Goal: Book appointment/travel/reservation

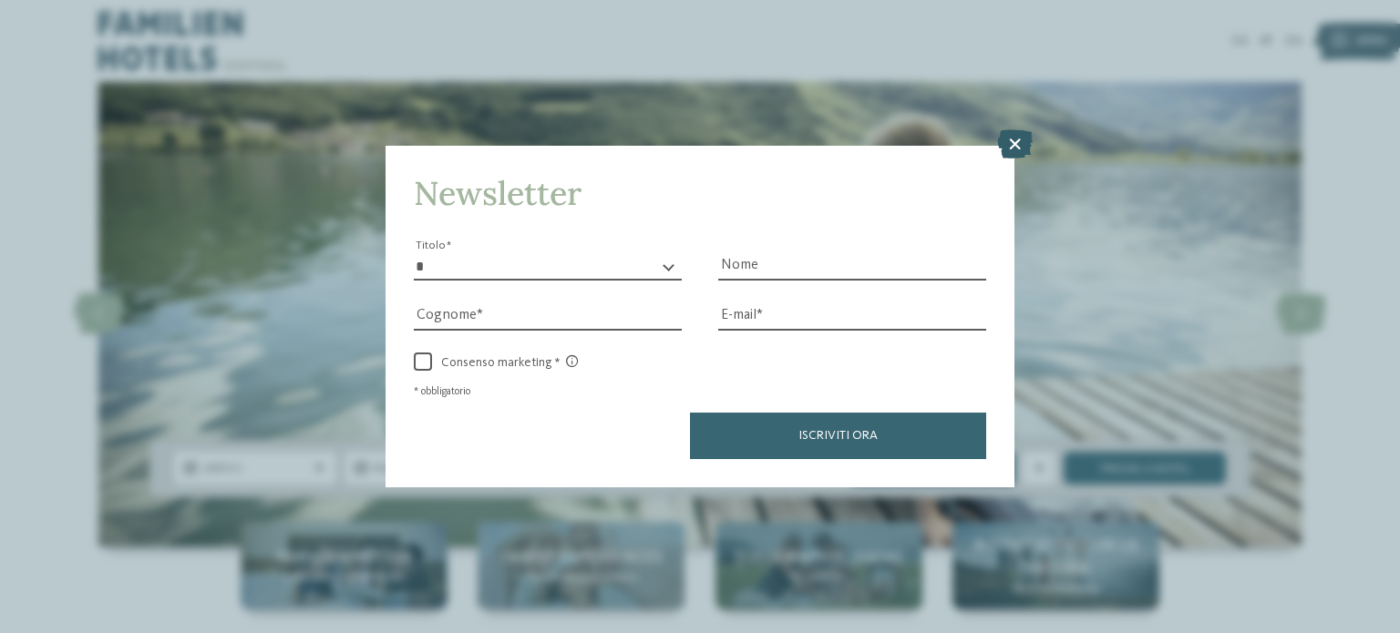
click at [1021, 149] on icon at bounding box center [1015, 143] width 36 height 29
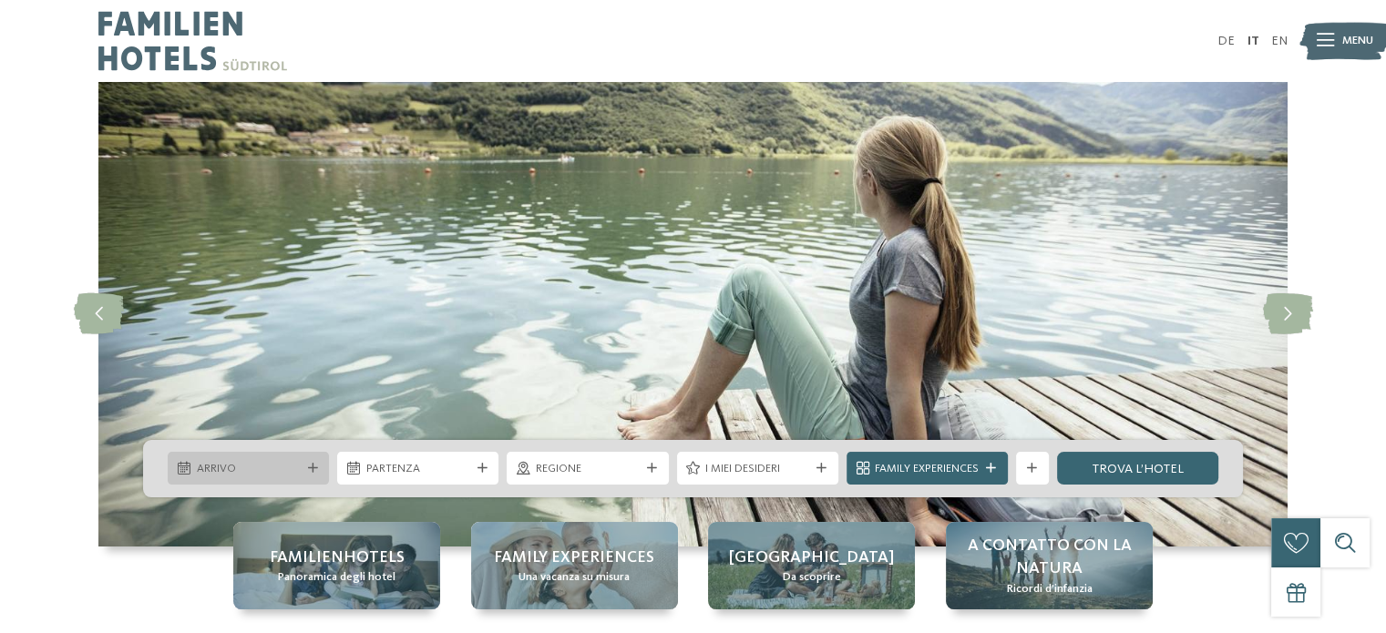
click at [272, 475] on span "Arrivo" at bounding box center [249, 469] width 104 height 16
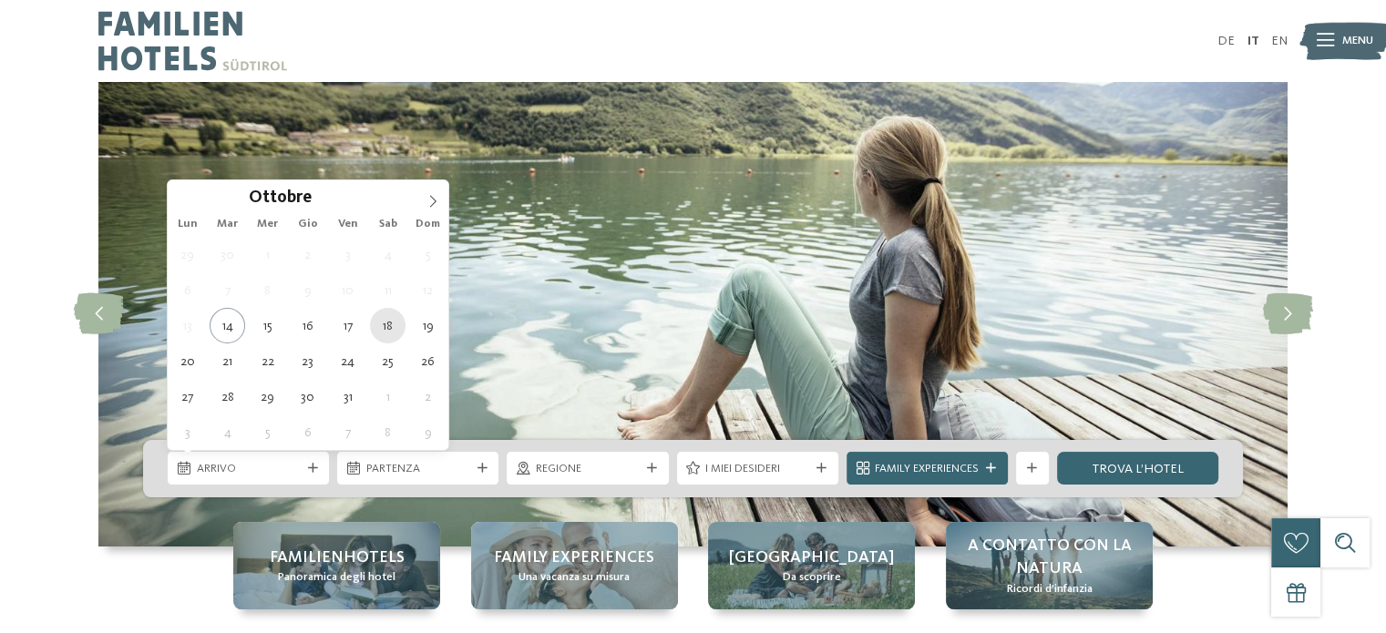
type div "[DATE]"
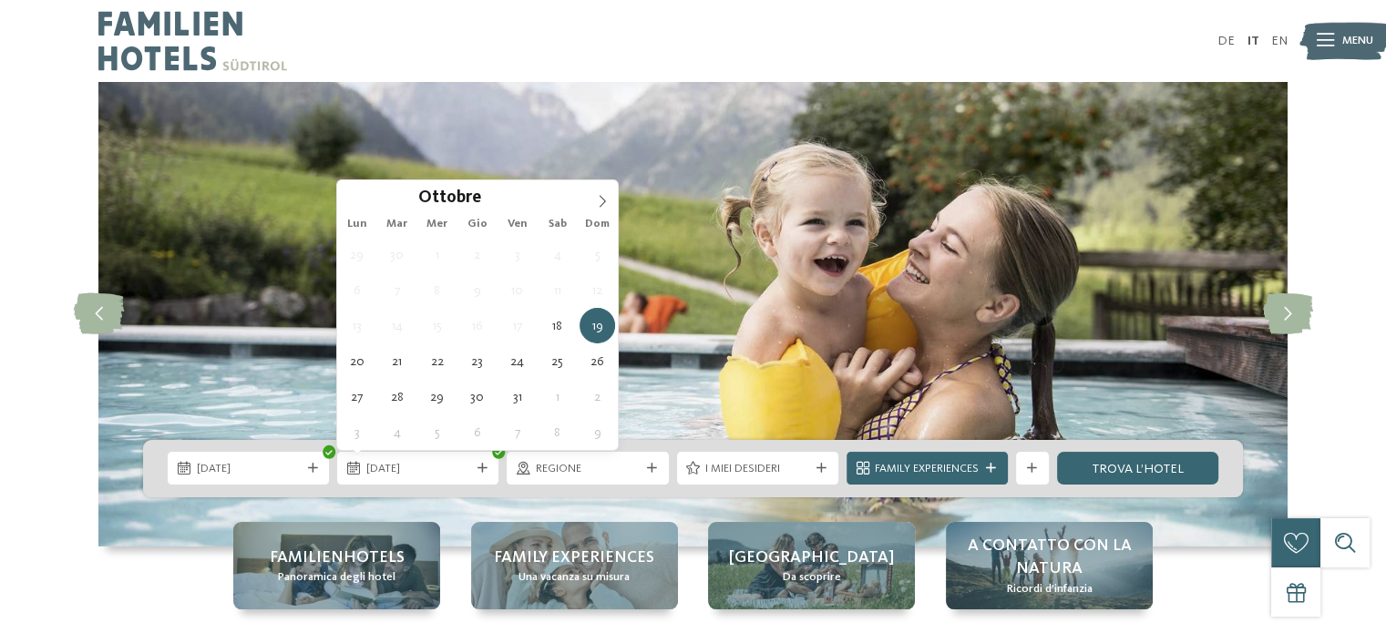
type div "[DATE]"
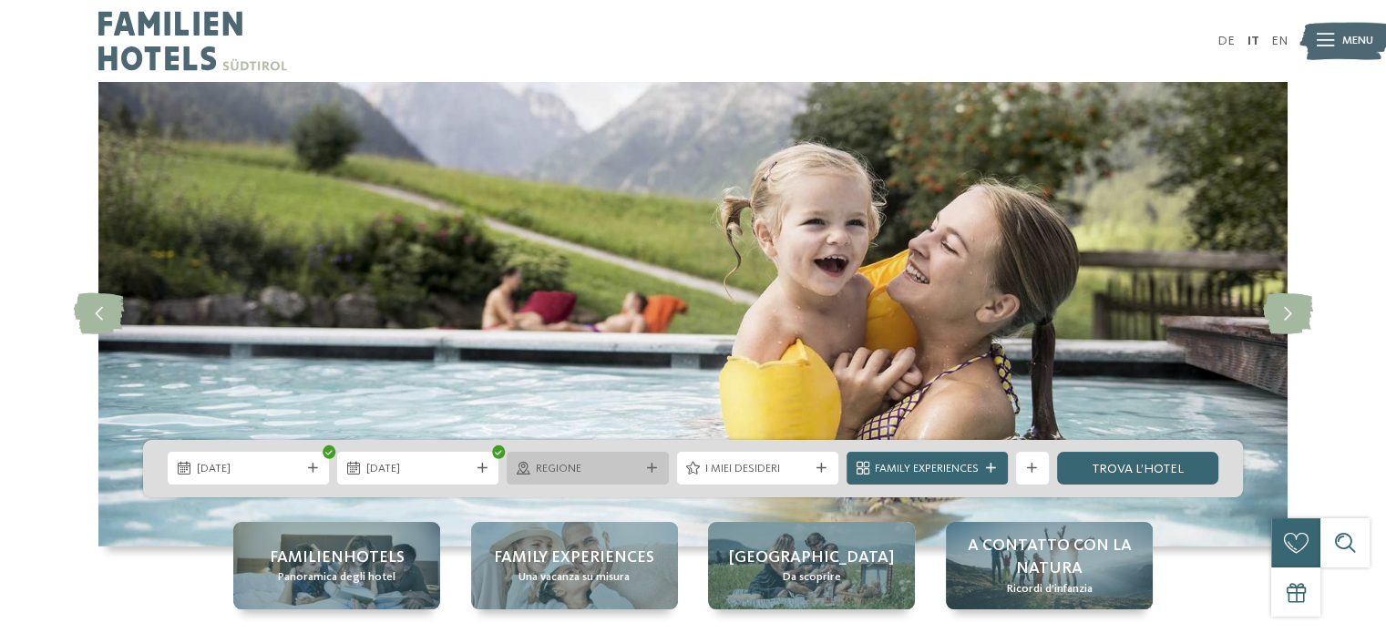
click at [601, 470] on span "Regione" at bounding box center [588, 469] width 104 height 16
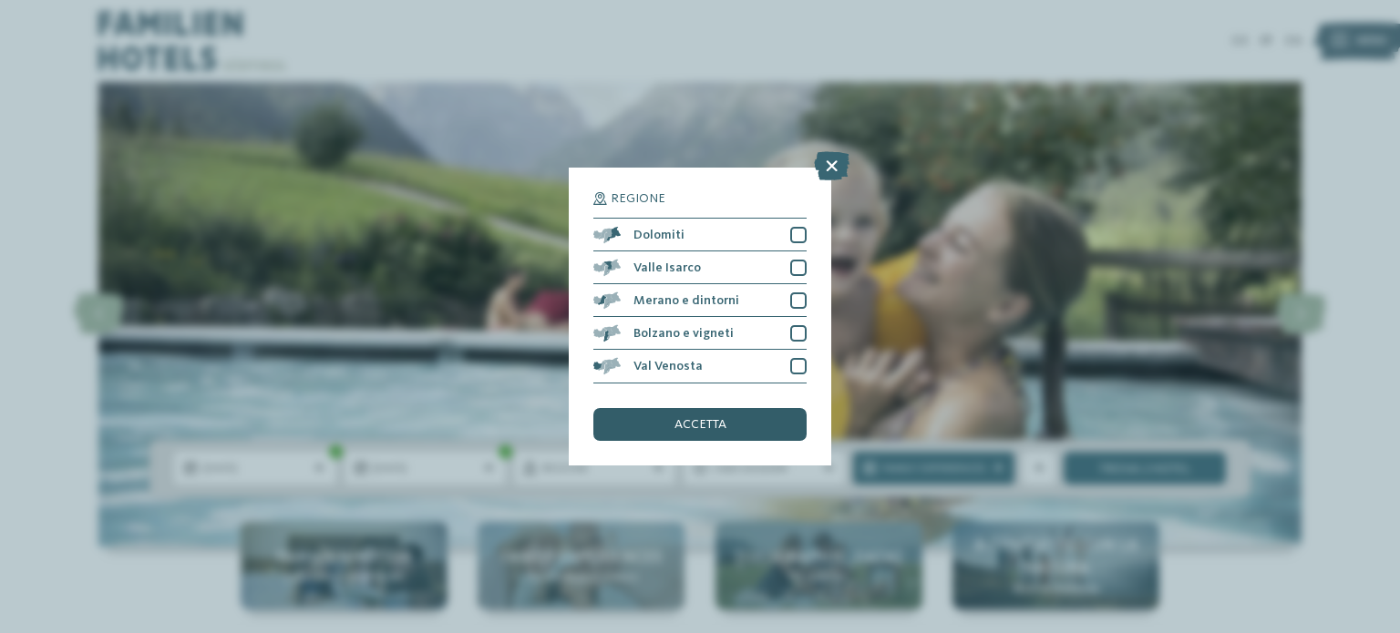
click at [690, 416] on div "accetta" at bounding box center [699, 424] width 213 height 33
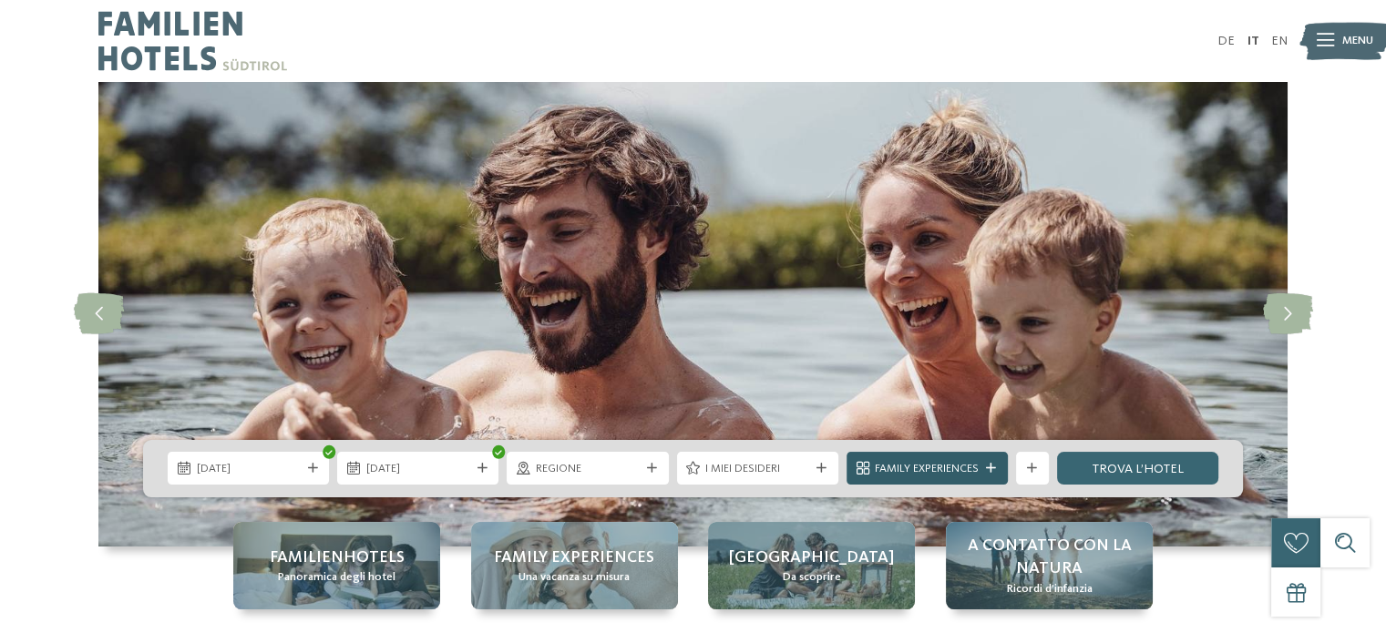
click at [988, 469] on icon at bounding box center [991, 469] width 10 height 10
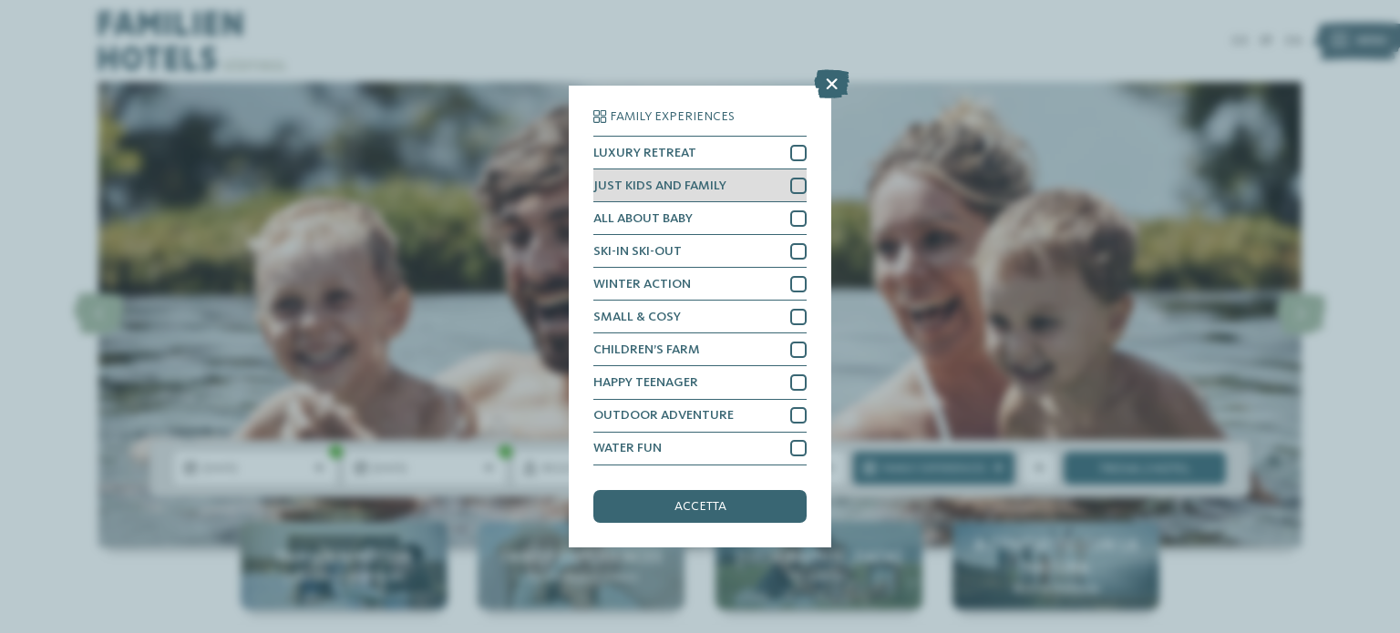
click at [799, 185] on div at bounding box center [798, 186] width 16 height 16
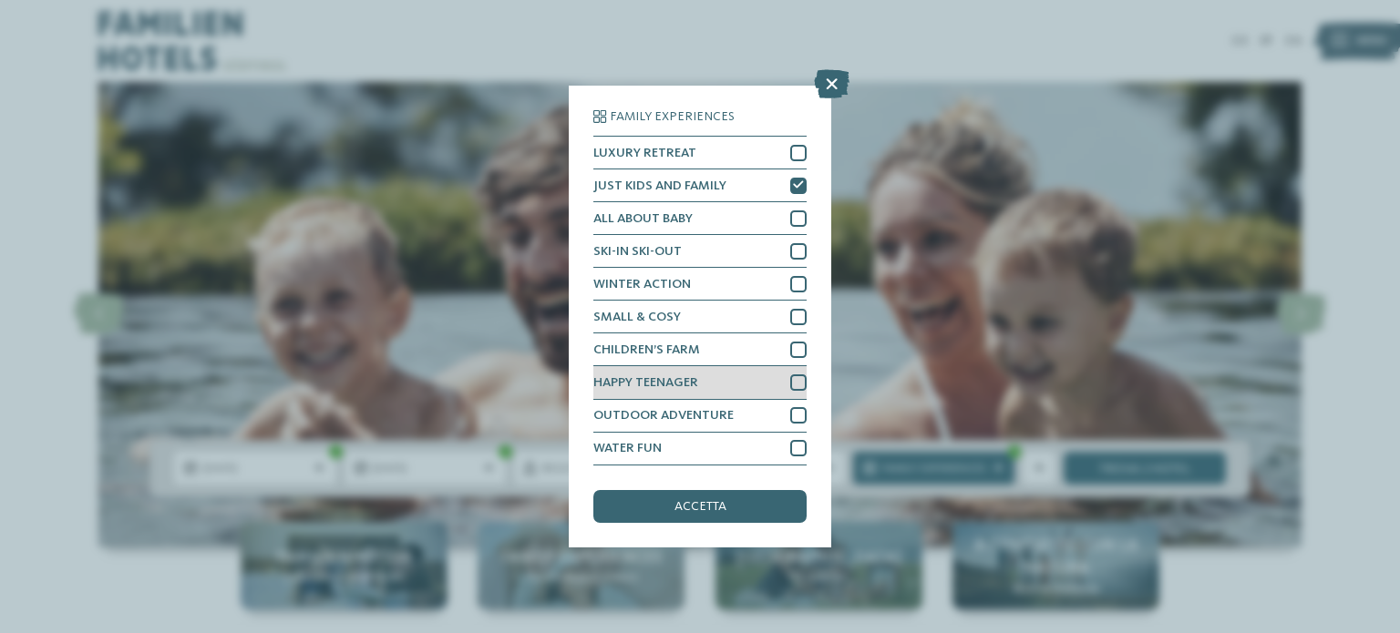
click at [791, 383] on div at bounding box center [798, 383] width 16 height 16
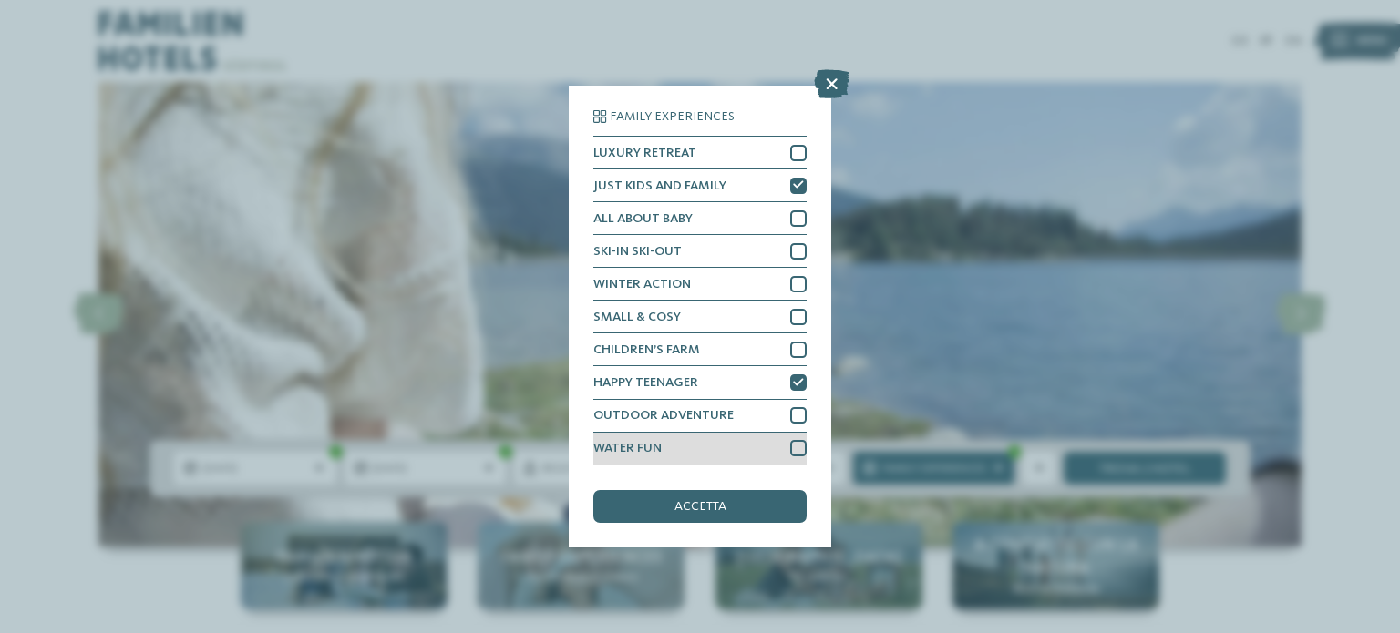
click at [797, 450] on div at bounding box center [798, 448] width 16 height 16
click at [759, 511] on div "accetta" at bounding box center [699, 506] width 213 height 33
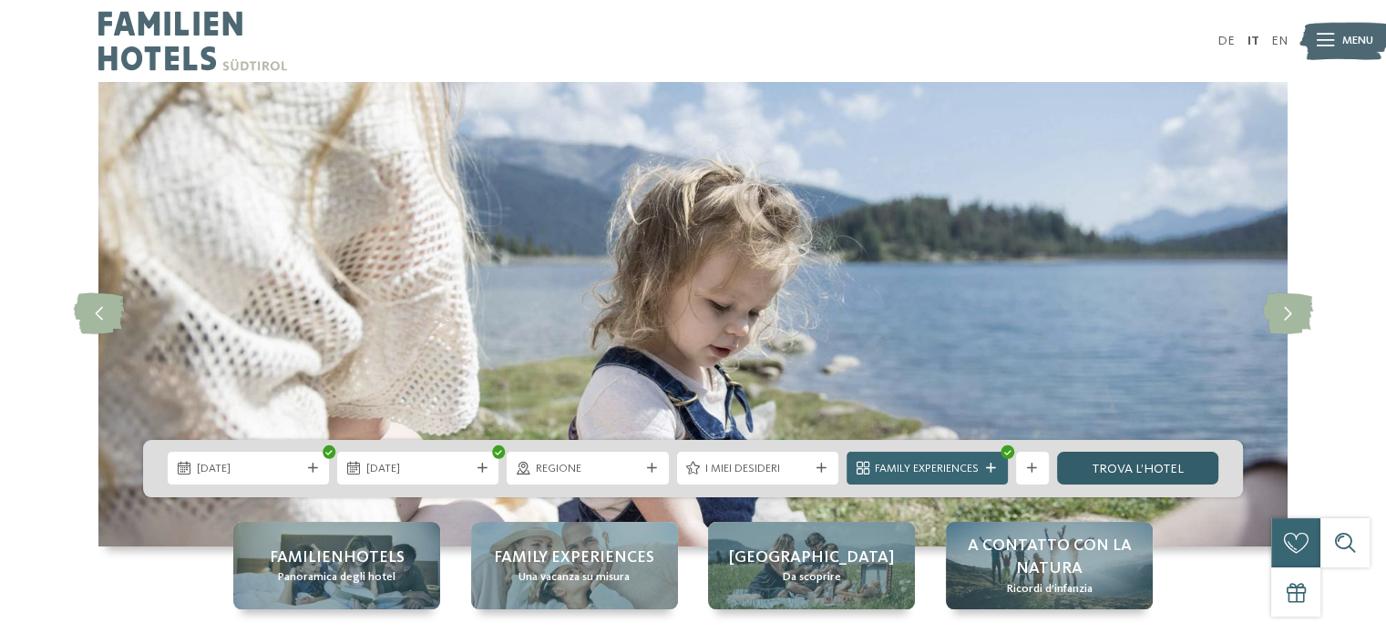
click at [1155, 466] on link "trova l’hotel" at bounding box center [1137, 468] width 161 height 33
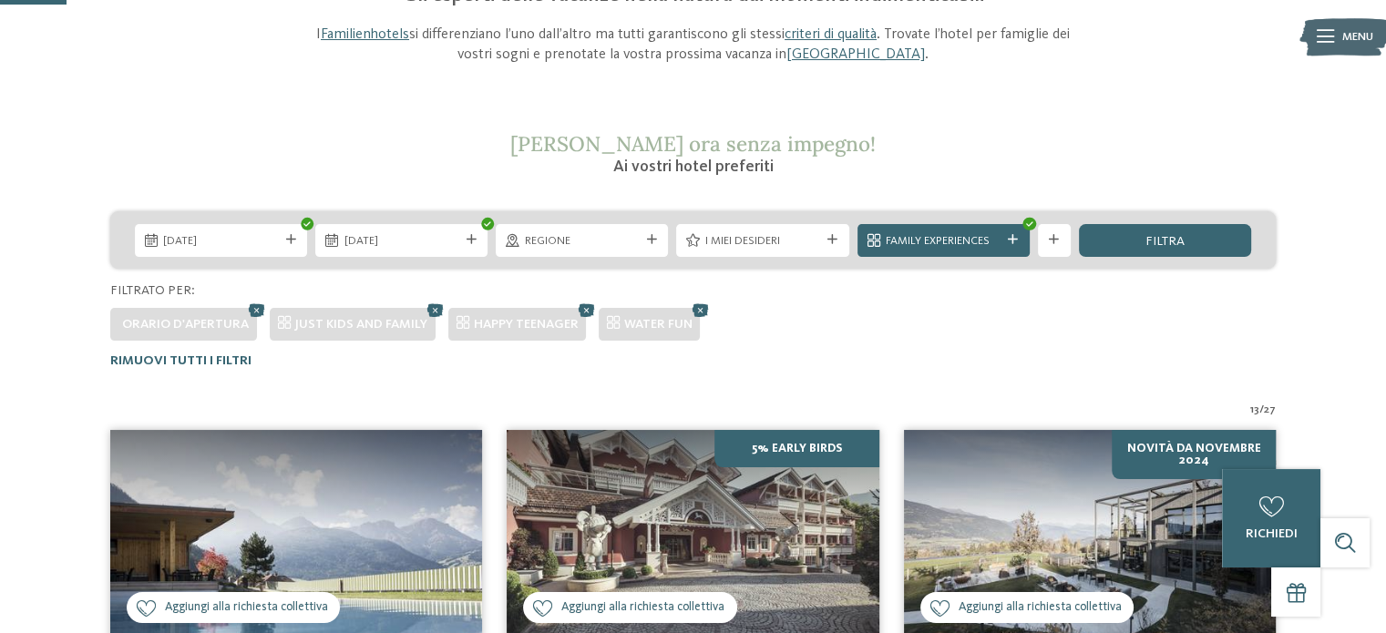
scroll to position [163, 0]
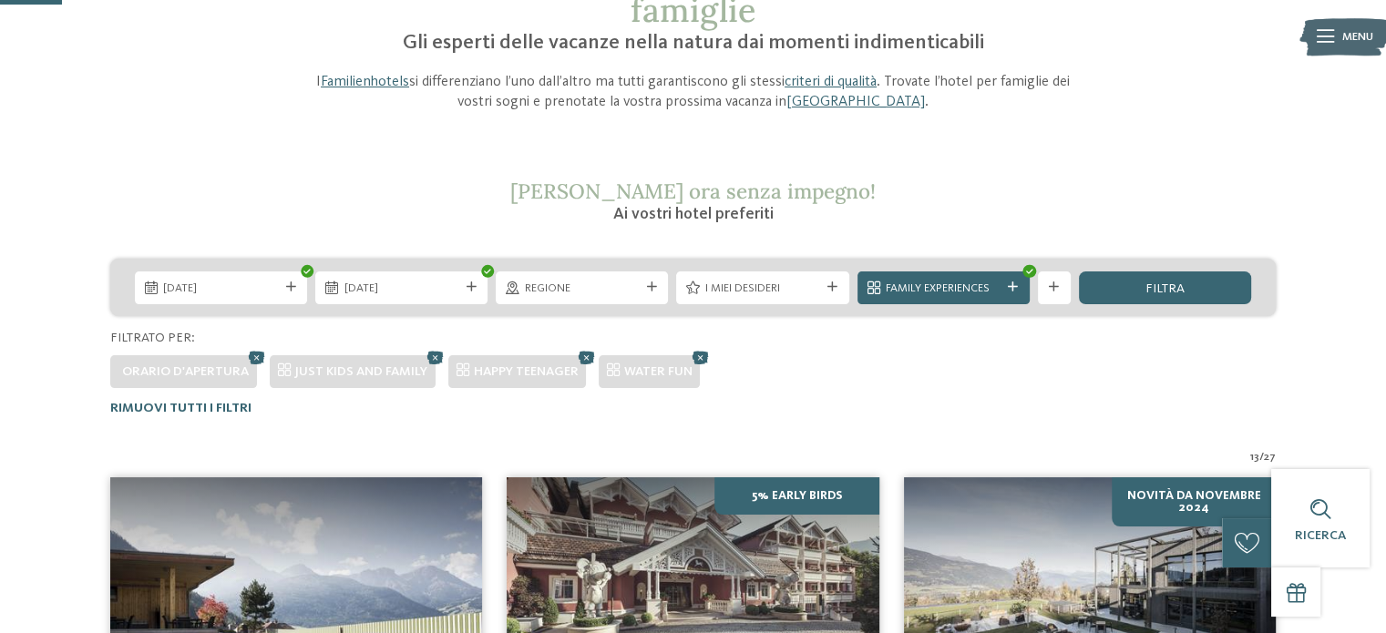
click at [1057, 292] on icon at bounding box center [1054, 287] width 10 height 10
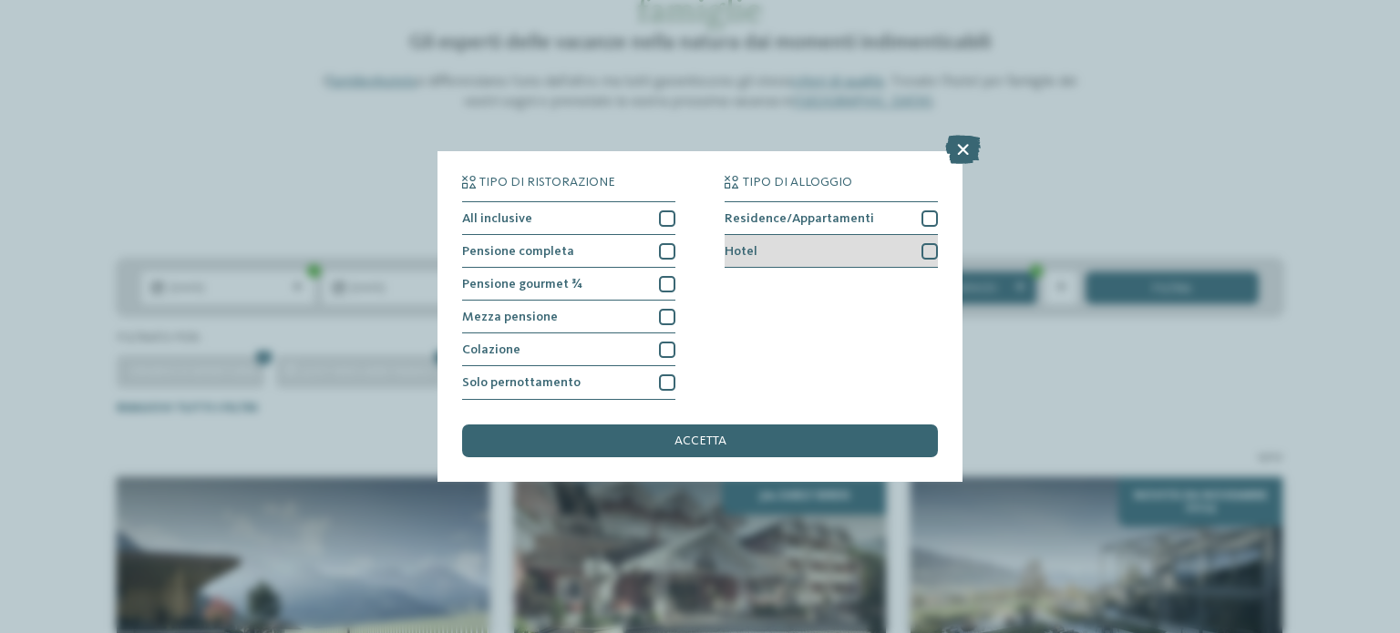
click at [926, 253] on div at bounding box center [929, 251] width 16 height 16
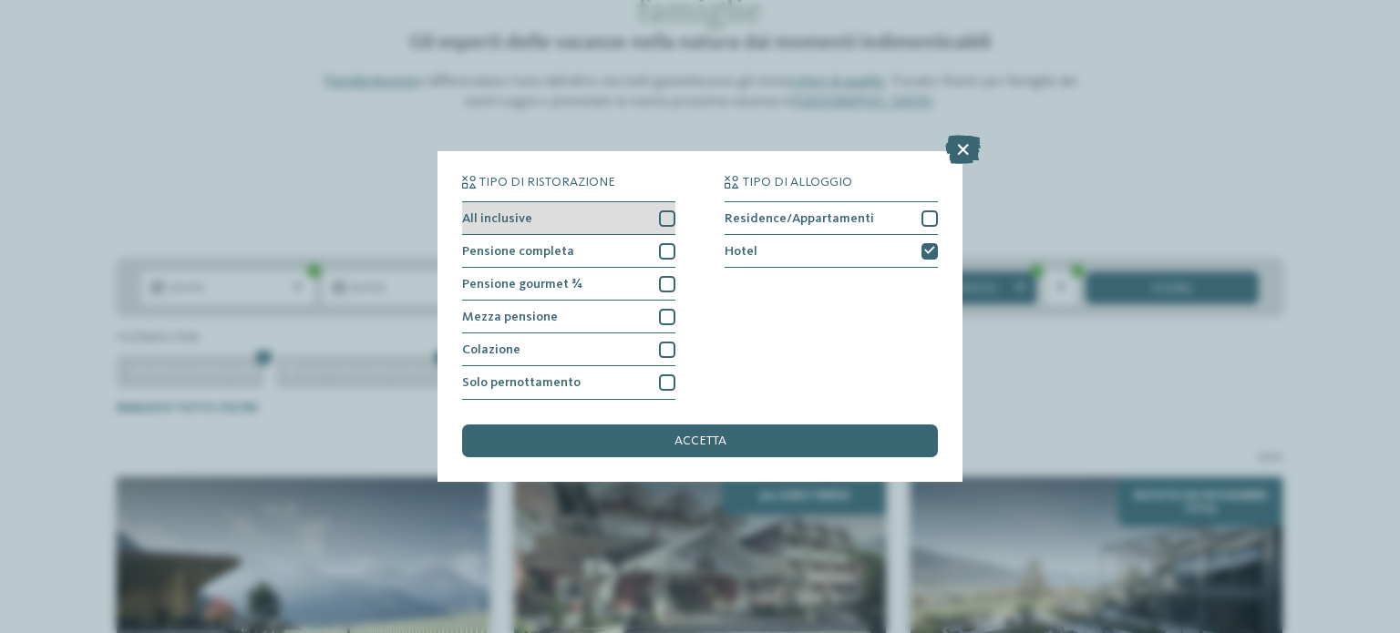
click at [668, 221] on div at bounding box center [667, 218] width 16 height 16
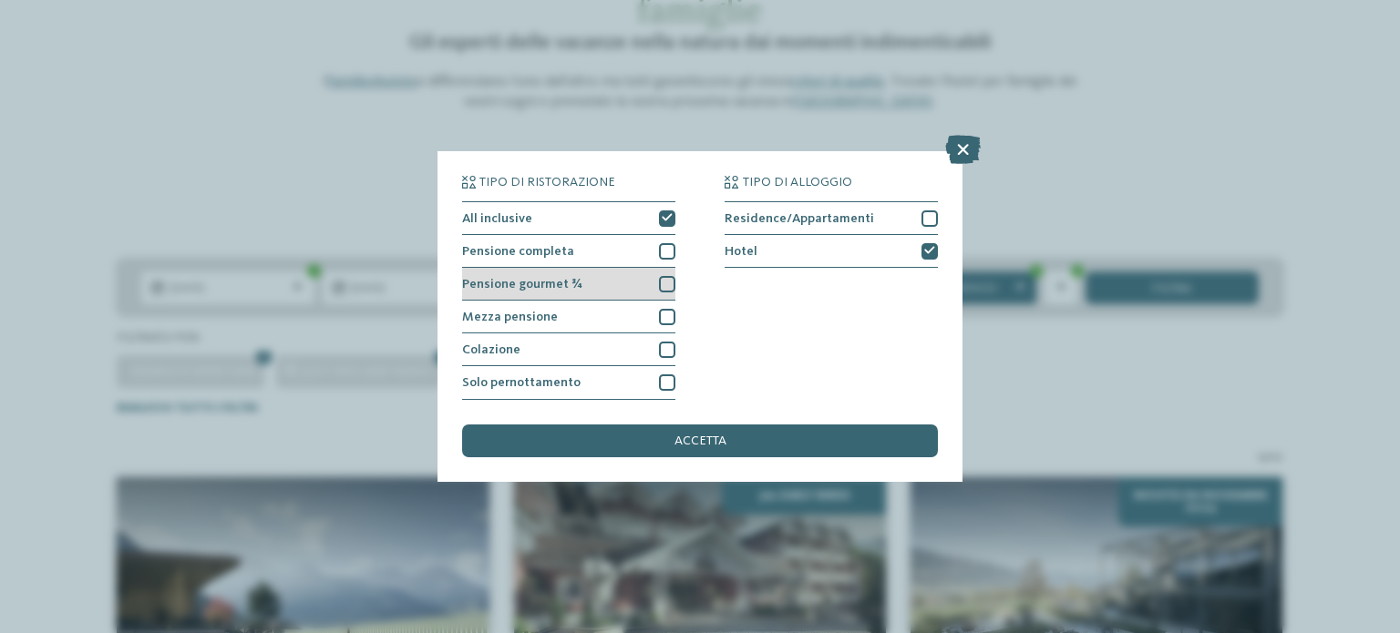
click at [663, 284] on div at bounding box center [667, 284] width 16 height 16
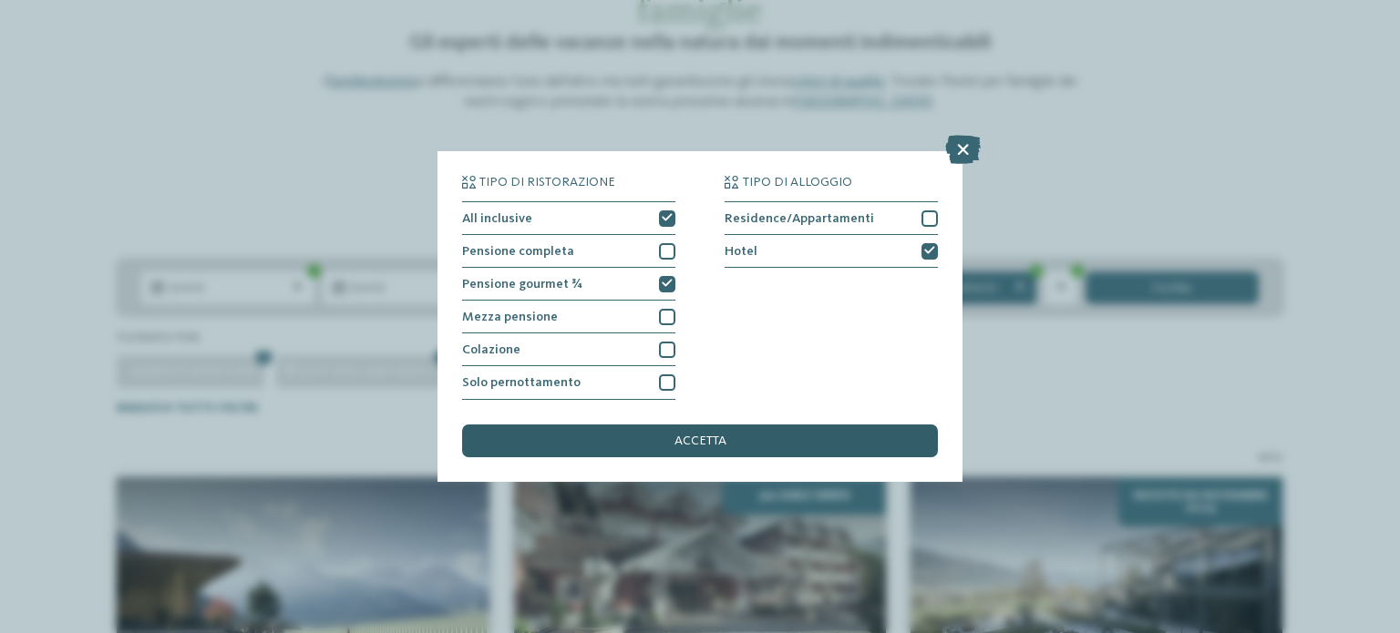
click at [690, 436] on span "accetta" at bounding box center [700, 441] width 52 height 13
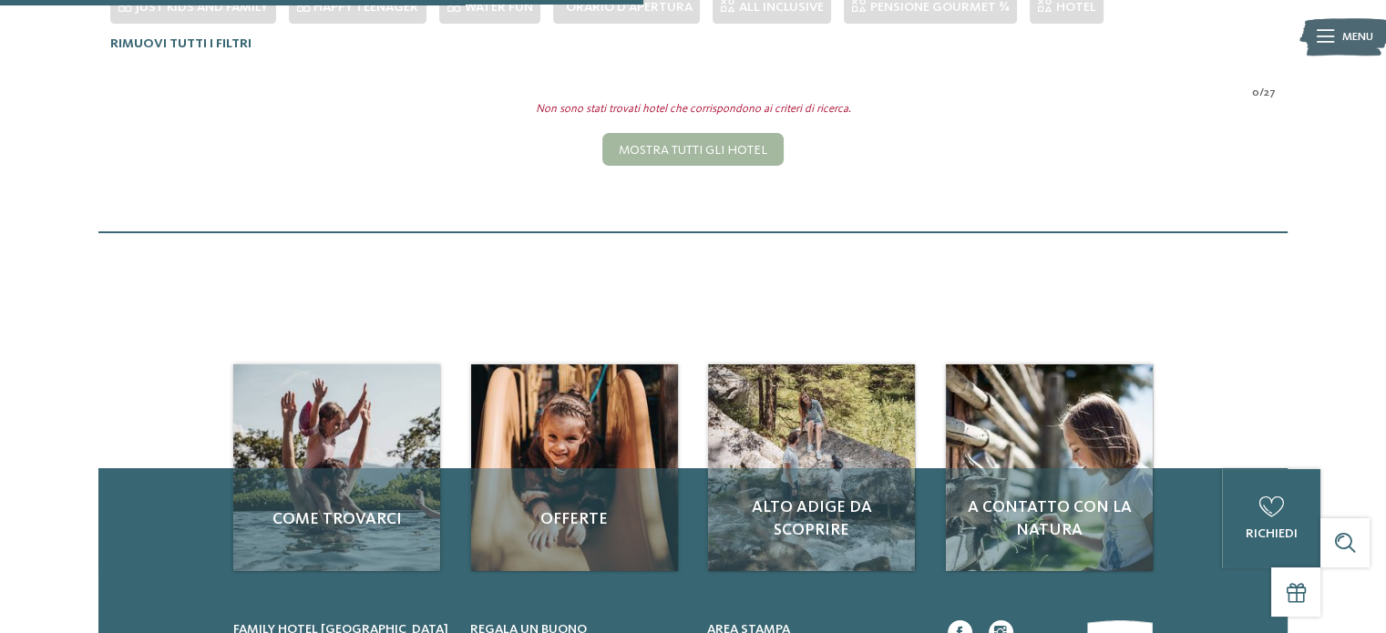
scroll to position [436, 0]
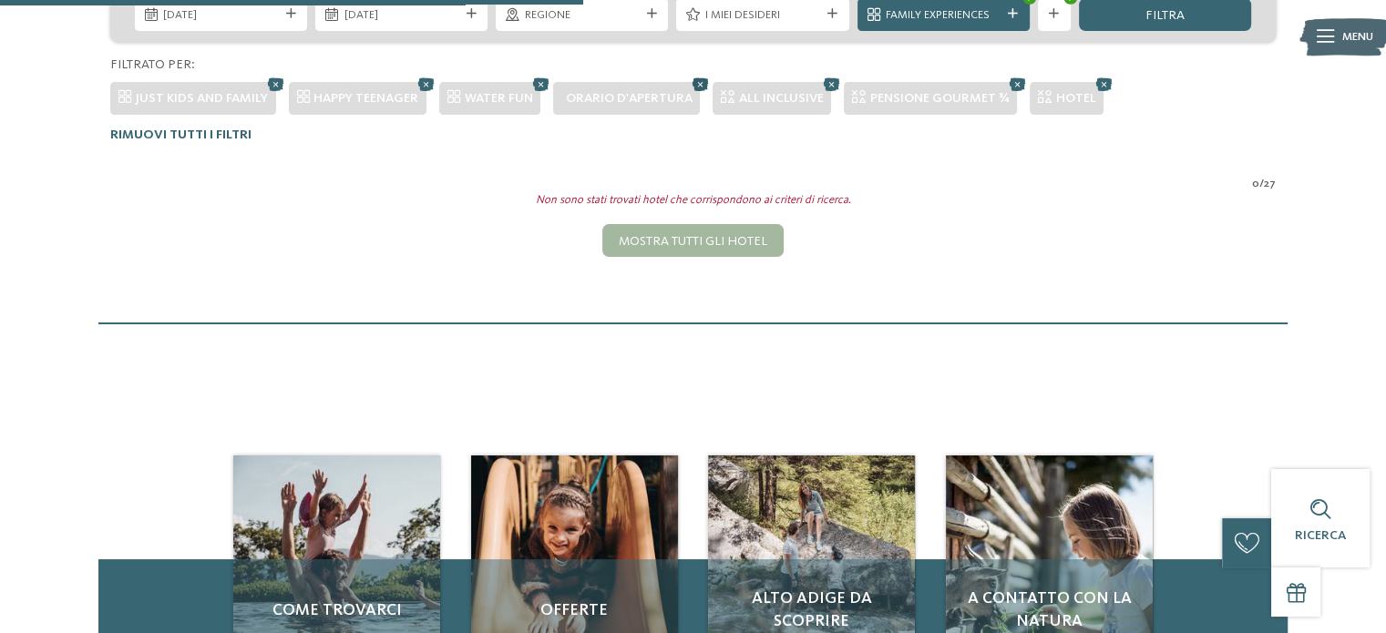
click at [698, 79] on icon at bounding box center [700, 84] width 25 height 22
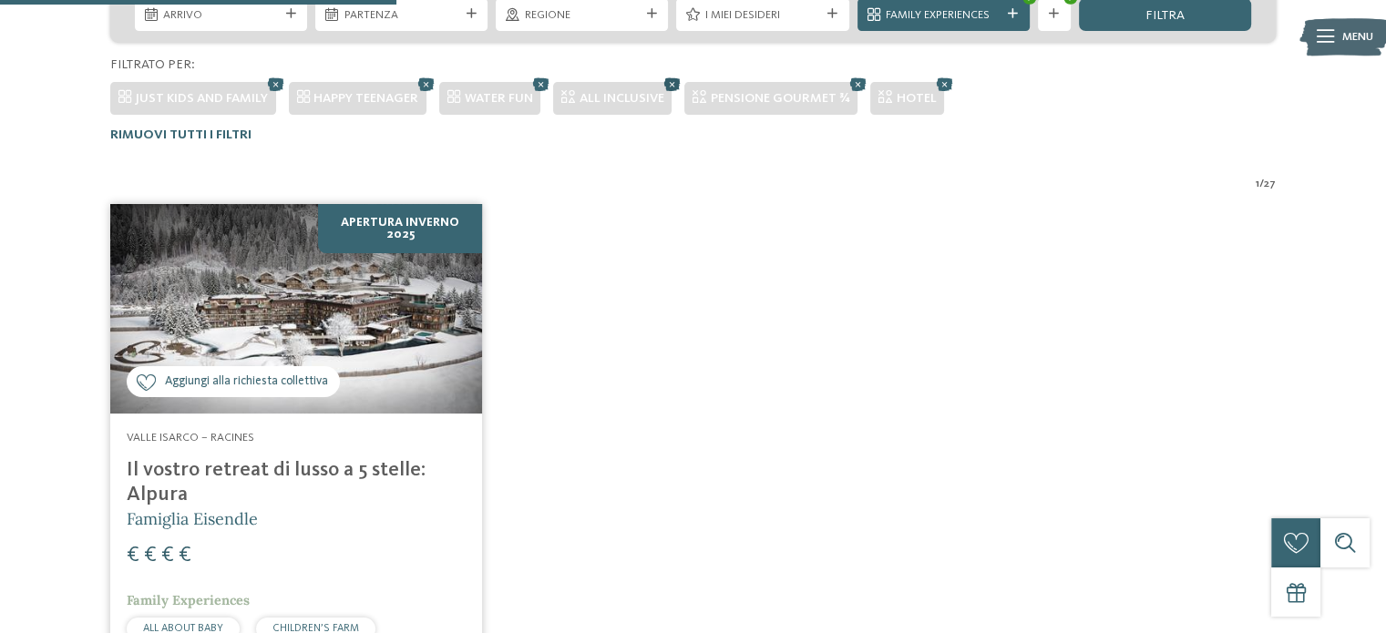
click at [676, 80] on icon at bounding box center [672, 84] width 25 height 22
